Goal: Register for event/course

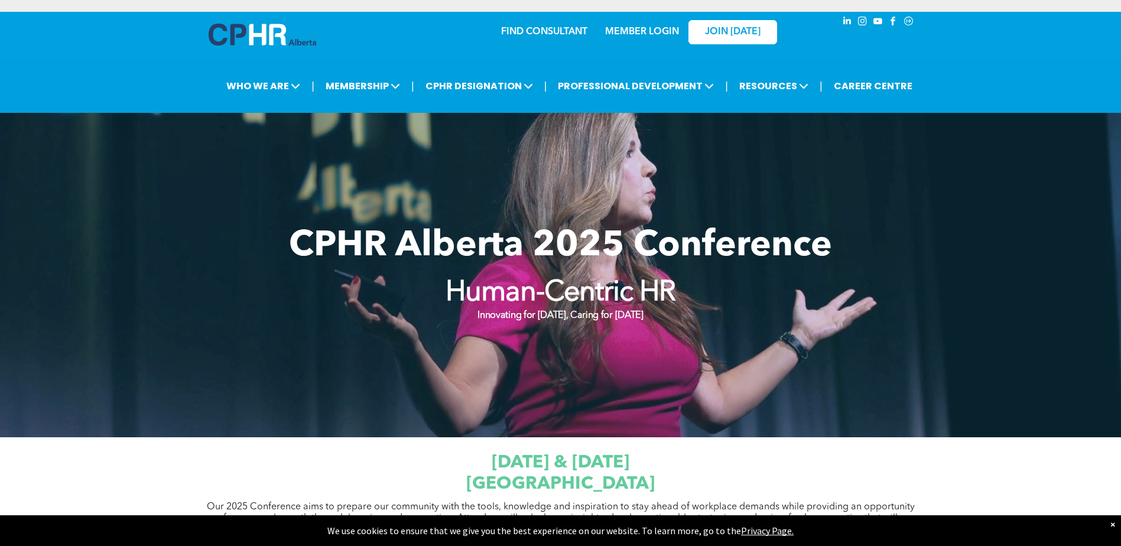
click at [658, 229] on span "CPHR Alberta 2025 Conference" at bounding box center [560, 246] width 543 height 35
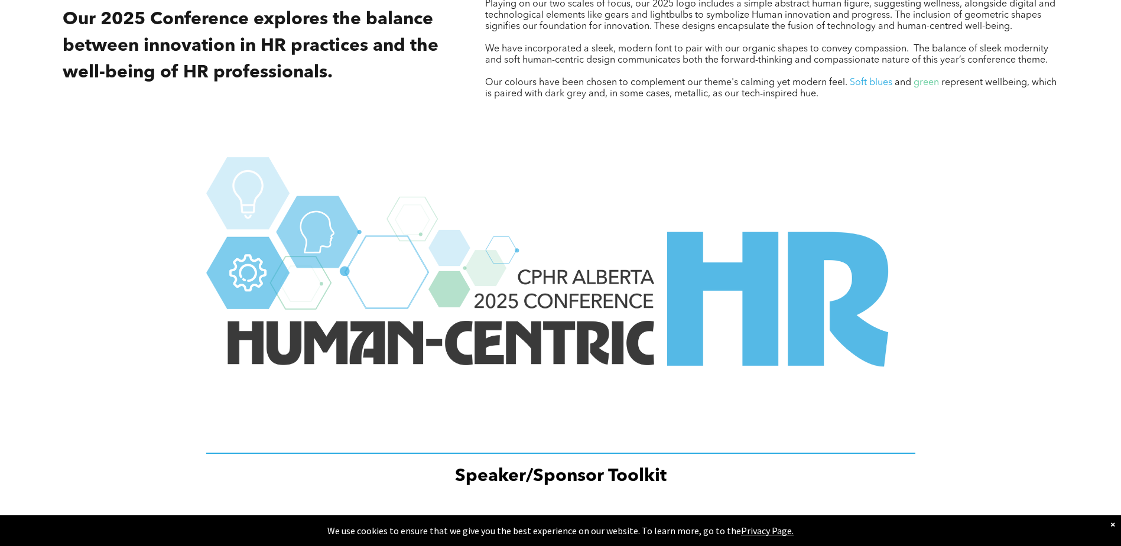
scroll to position [1216, 0]
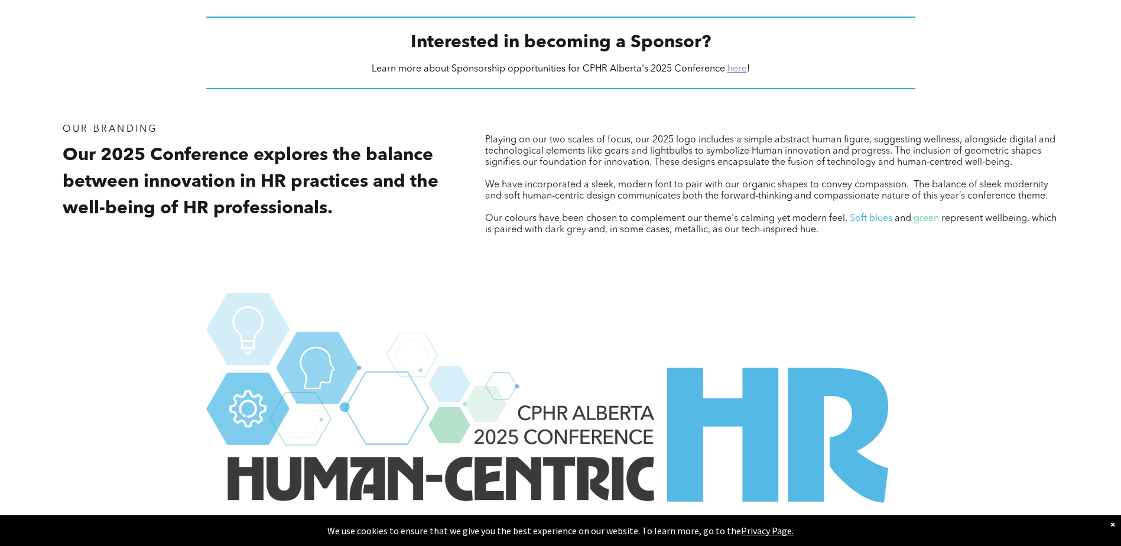
click at [739, 69] on link "here" at bounding box center [736, 68] width 19 height 9
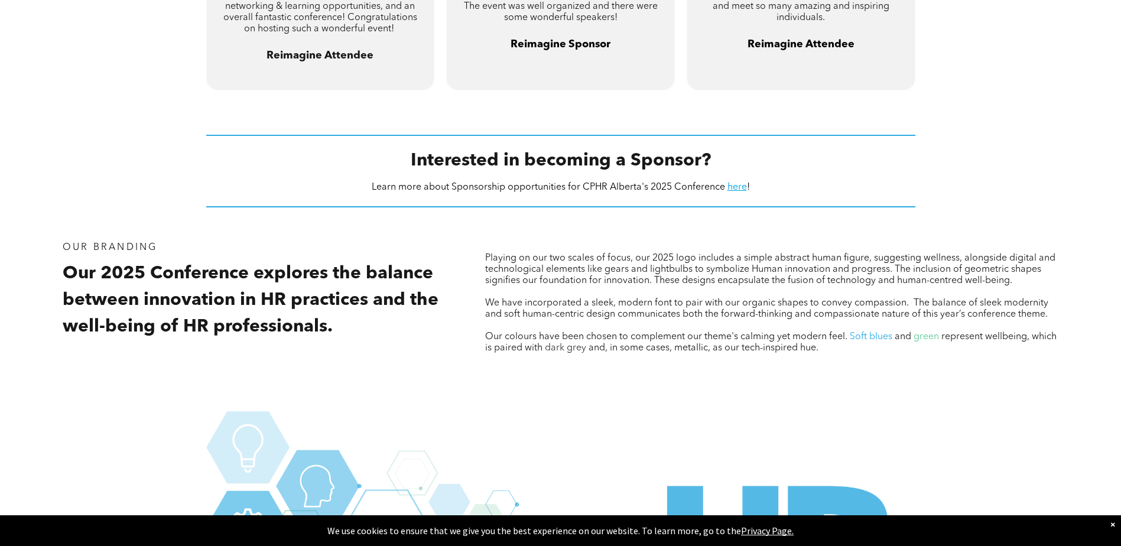
scroll to position [684, 0]
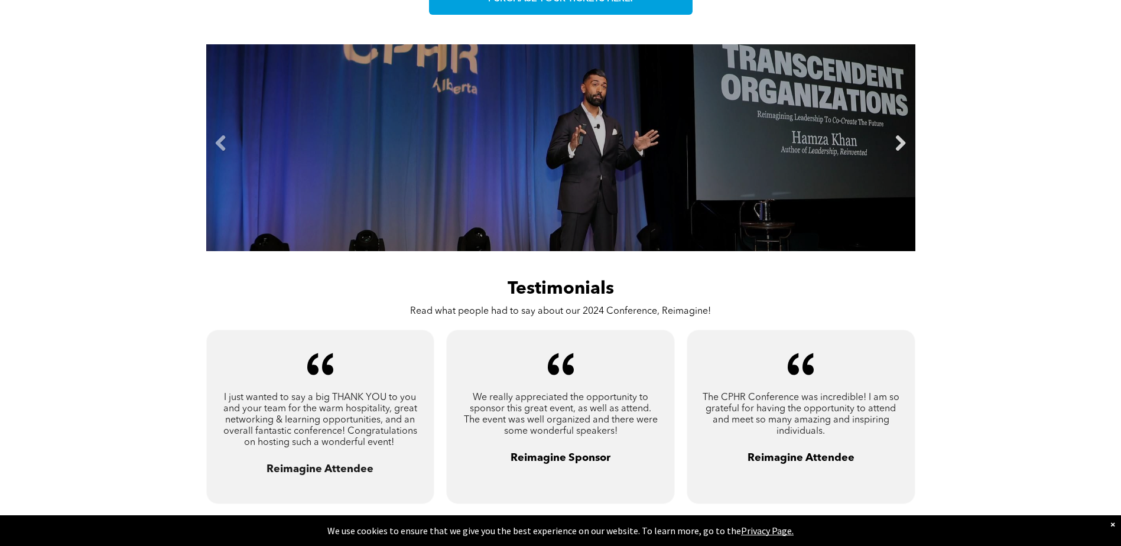
click at [900, 141] on link "Next" at bounding box center [900, 144] width 18 height 18
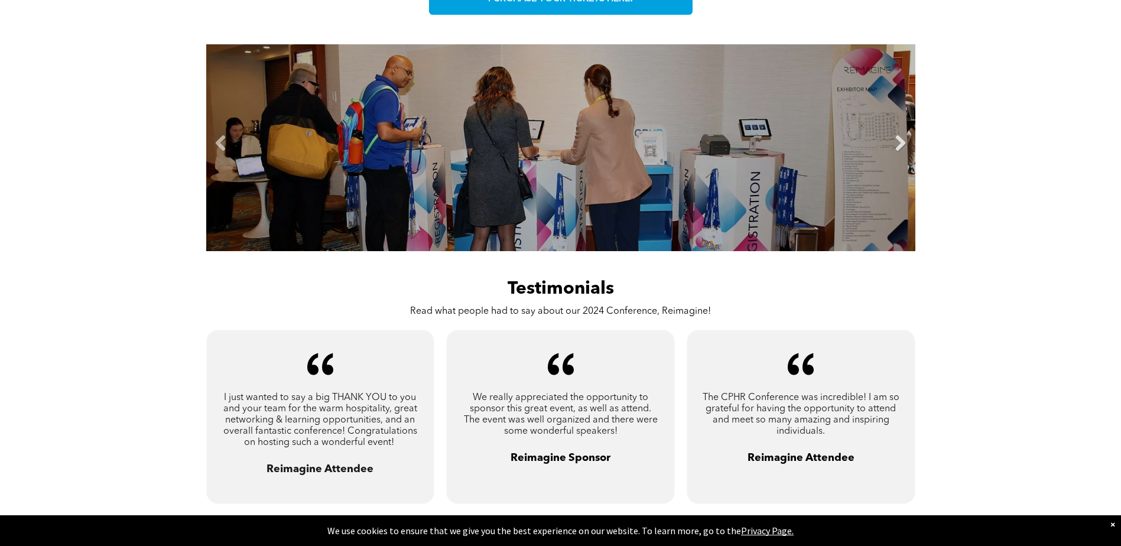
click at [900, 139] on link "Next" at bounding box center [900, 144] width 18 height 18
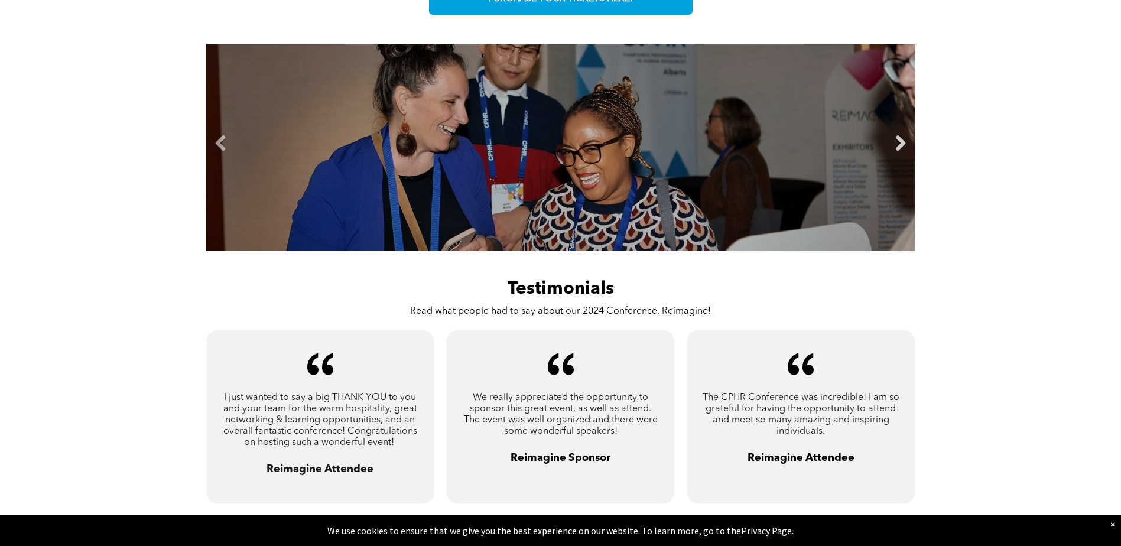
click at [900, 139] on link "Next" at bounding box center [900, 144] width 18 height 18
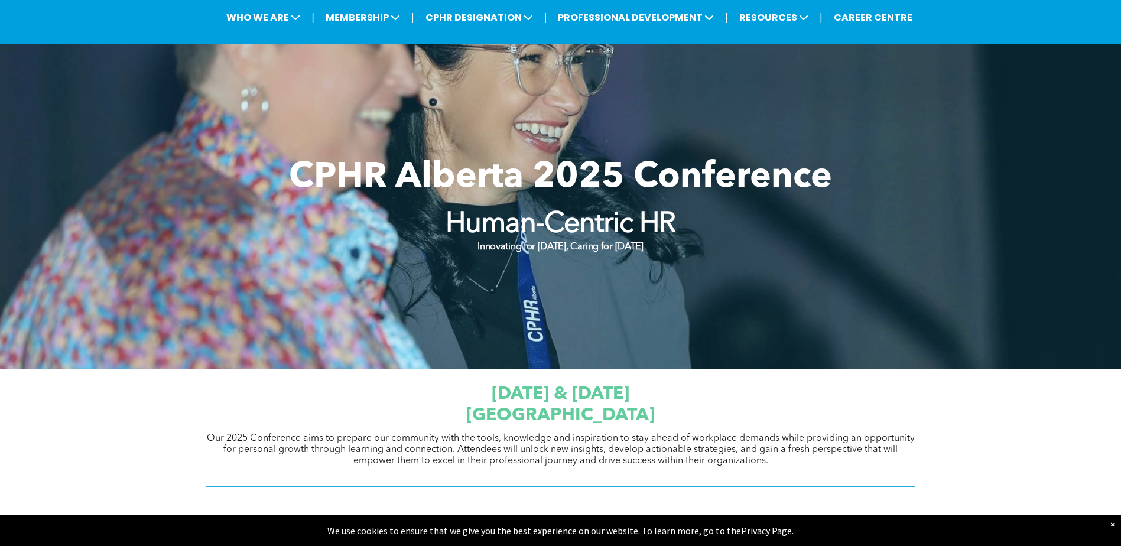
scroll to position [0, 0]
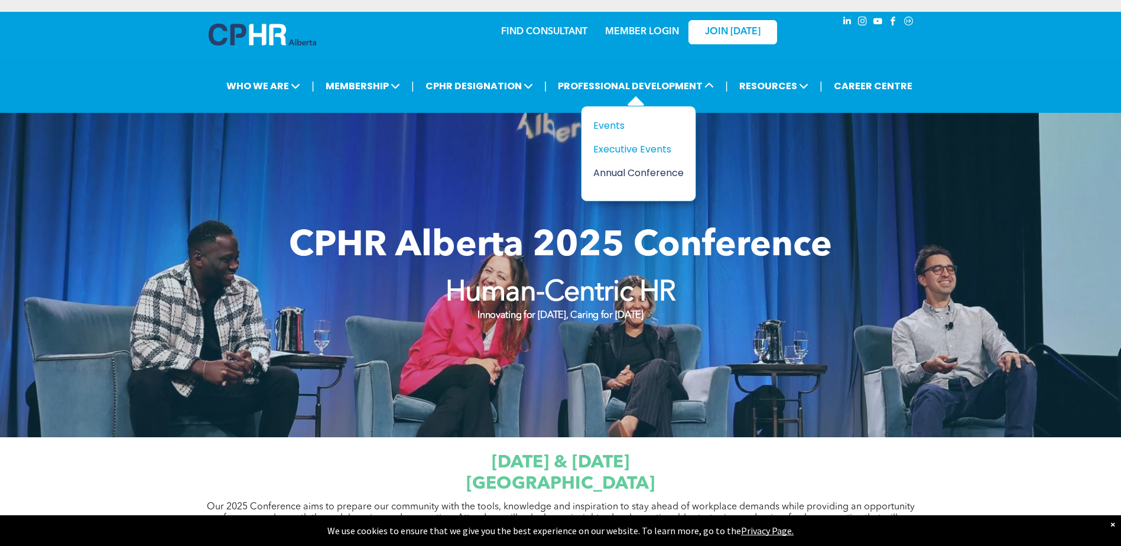
click at [635, 175] on div "Annual Conference" at bounding box center [634, 172] width 82 height 15
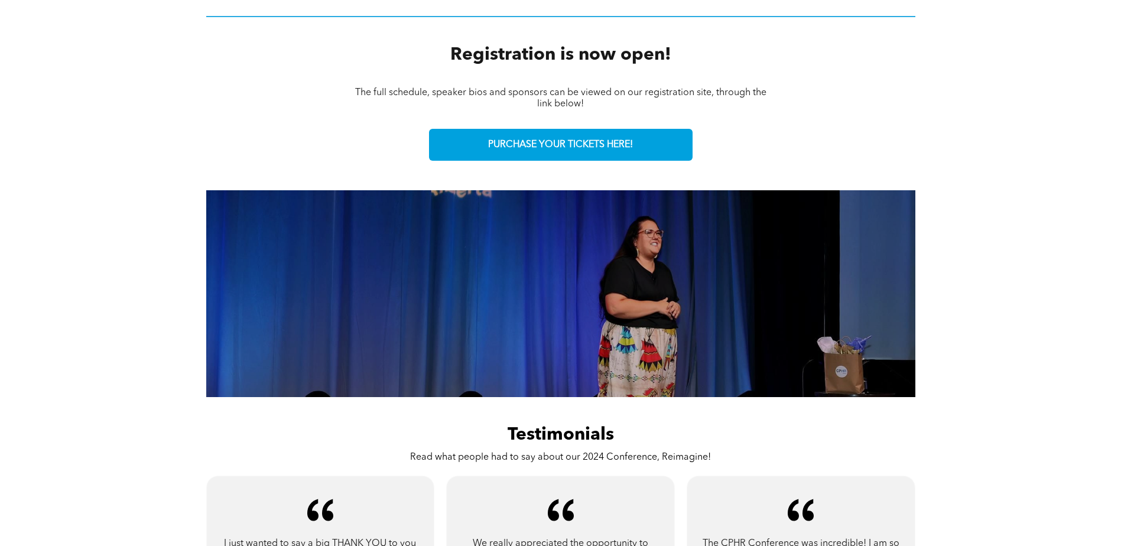
scroll to position [709, 0]
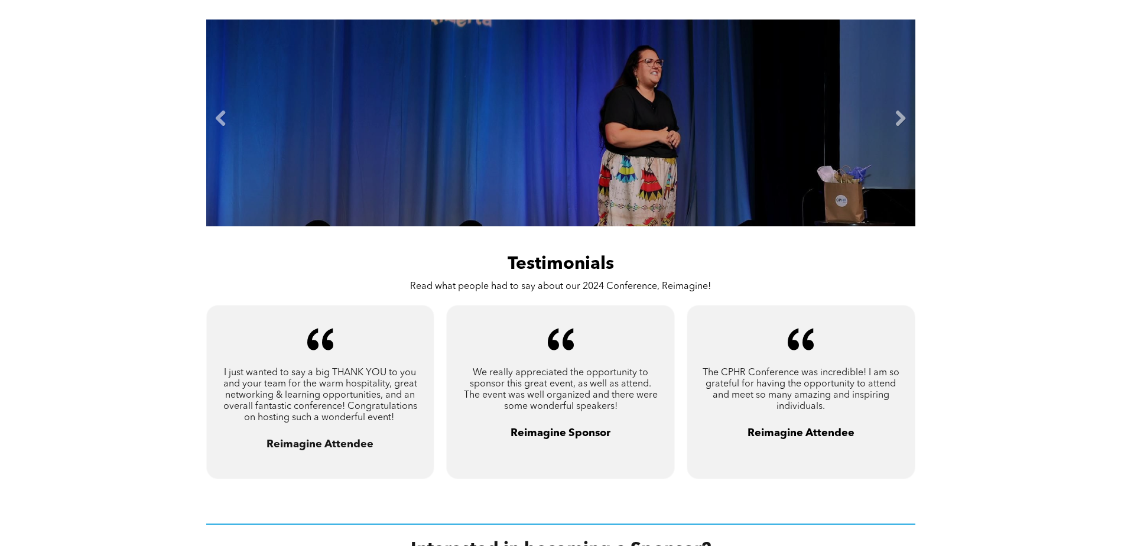
click at [798, 139] on li "Slide title Write your caption here Button" at bounding box center [560, 122] width 709 height 207
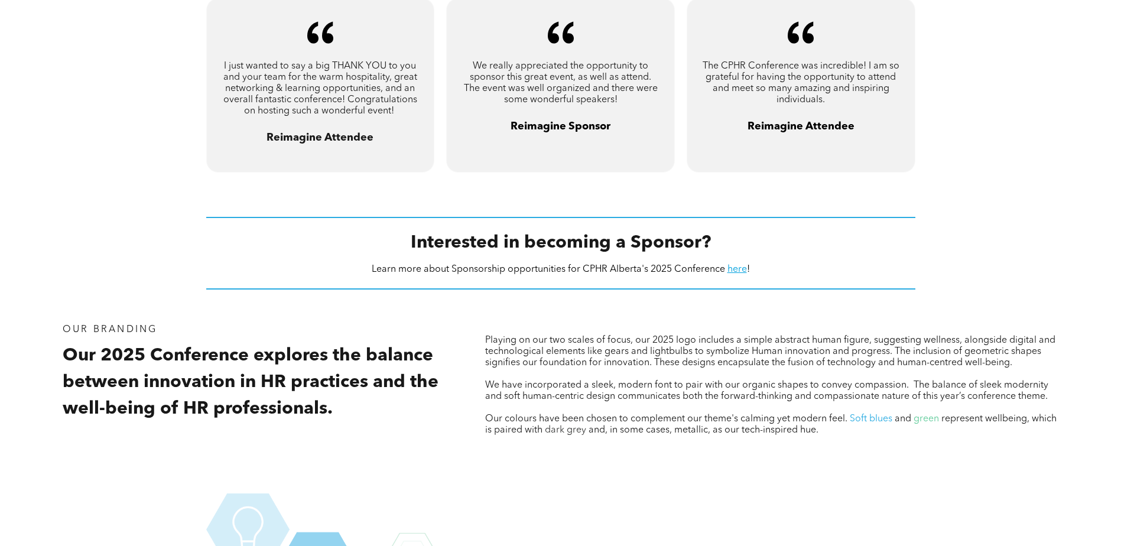
scroll to position [1063, 0]
